Goal: Task Accomplishment & Management: Use online tool/utility

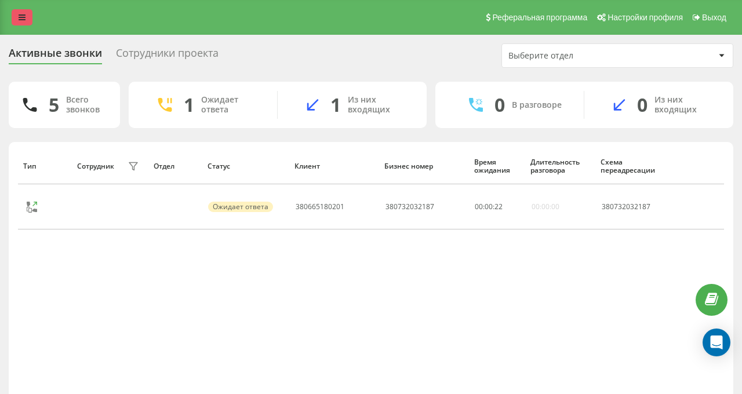
click at [19, 16] on icon at bounding box center [22, 17] width 7 height 8
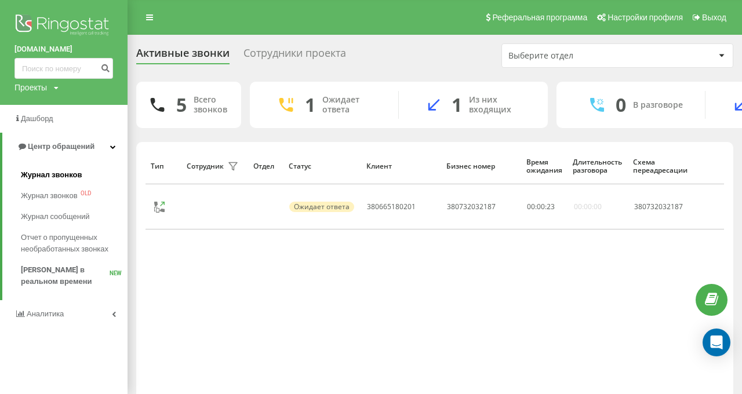
click at [46, 177] on span "Журнал звонков" at bounding box center [51, 175] width 61 height 12
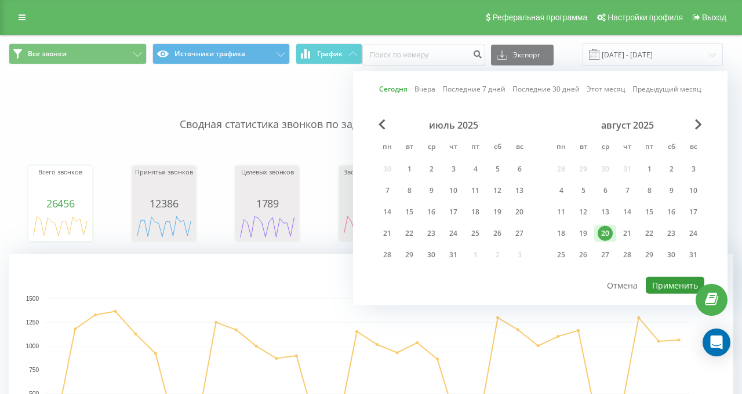
click at [653, 285] on button "Применить" at bounding box center [675, 285] width 59 height 17
type input "20.08.2025 - 20.08.2025"
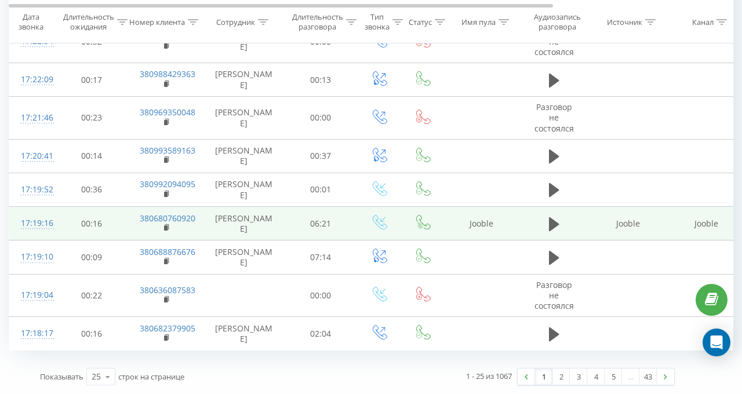
scroll to position [1241, 0]
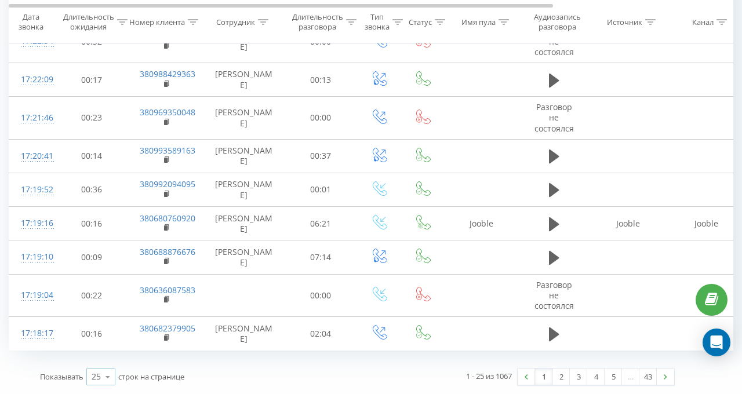
drag, startPoint x: 103, startPoint y: 311, endPoint x: 100, endPoint y: 303, distance: 8.4
click at [102, 366] on icon at bounding box center [107, 377] width 17 height 23
click at [101, 355] on span "100" at bounding box center [99, 360] width 14 height 11
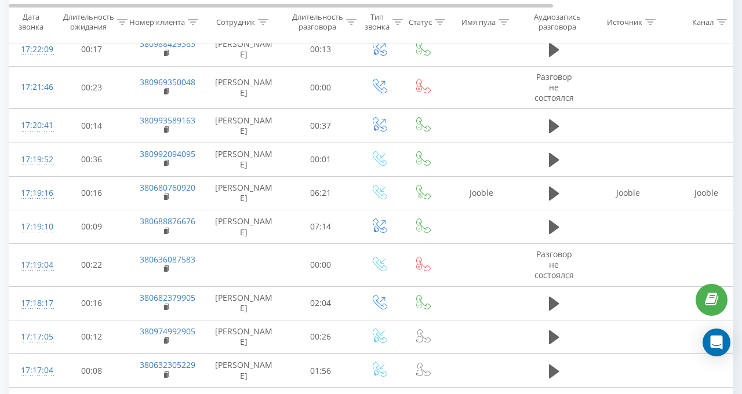
click at [263, 22] on icon at bounding box center [263, 22] width 10 height 6
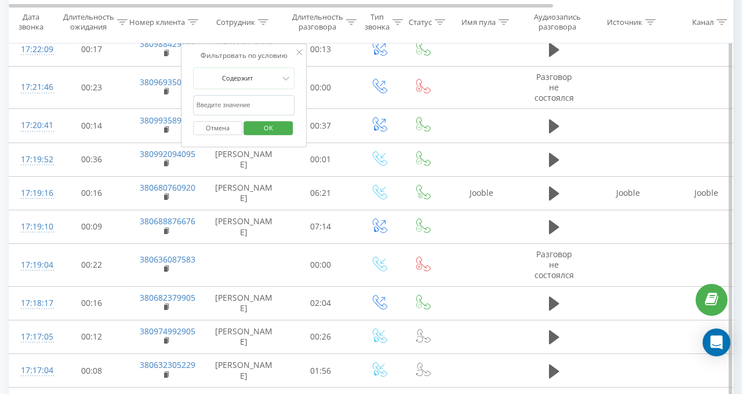
click at [241, 101] on input "text" at bounding box center [244, 105] width 102 height 20
type input "валерія"
click at [256, 130] on span "OK" at bounding box center [268, 128] width 32 height 18
